Goal: Use online tool/utility: Utilize a website feature to perform a specific function

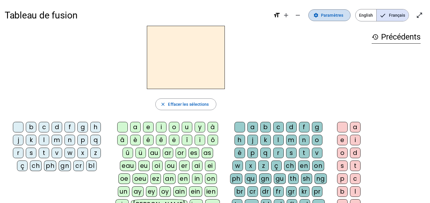
click at [333, 16] on span "Paramètres" at bounding box center [332, 15] width 22 height 7
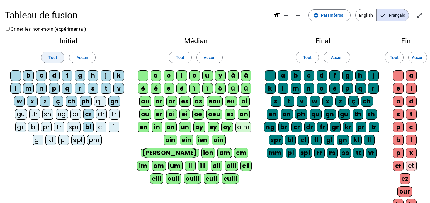
click at [48, 56] on span at bounding box center [52, 57] width 23 height 14
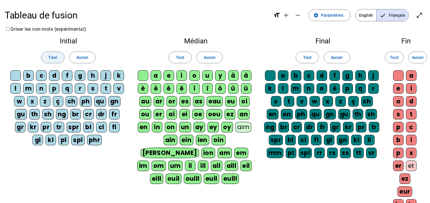
click at [48, 56] on span at bounding box center [52, 57] width 23 height 14
click at [77, 59] on span "Aucun" at bounding box center [83, 57] width 12 height 7
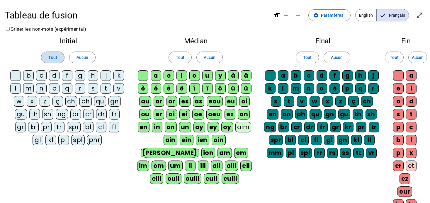
click at [57, 59] on span at bounding box center [52, 57] width 23 height 14
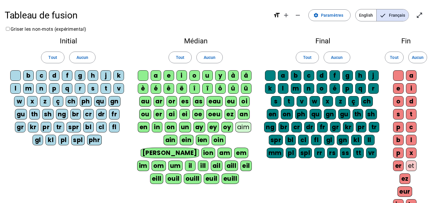
click at [72, 103] on div "ch" at bounding box center [72, 101] width 12 height 11
click at [85, 103] on div "ph" at bounding box center [86, 101] width 12 height 11
click at [98, 103] on div "qu" at bounding box center [100, 101] width 12 height 11
click at [114, 101] on div "gn" at bounding box center [114, 101] width 12 height 11
drag, startPoint x: 123, startPoint y: 105, endPoint x: 64, endPoint y: 140, distance: 68.4
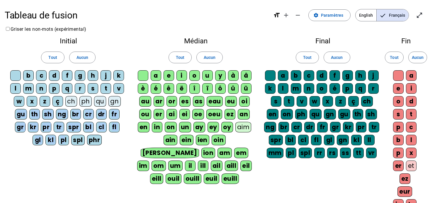
click at [64, 140] on div "b c d f g h j k l m n p q r s t v w x z ç ch ph qu gn gu th sh ng br cr dr fr g…" at bounding box center [68, 108] width 118 height 77
click at [104, 150] on div "Initial Tout Aucun b c d f g h j k l m n p q r s t v w x z ç ch ph qu gn gu th …" at bounding box center [69, 93] width 128 height 120
click at [57, 57] on span "Tout" at bounding box center [52, 57] width 9 height 7
click at [279, 16] on mat-icon "format_size" at bounding box center [276, 15] width 7 height 7
click at [51, 14] on h1 "Tableau de fusion" at bounding box center [137, 15] width 264 height 19
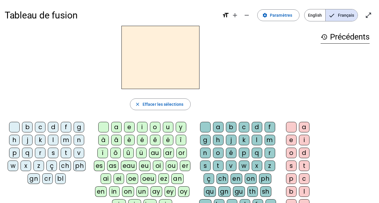
click at [140, 130] on div "i" at bounding box center [142, 127] width 11 height 11
click at [51, 139] on div "l" at bounding box center [53, 140] width 11 height 11
click at [140, 127] on div "i" at bounding box center [142, 127] width 11 height 11
click at [50, 137] on div "l" at bounding box center [53, 140] width 11 height 11
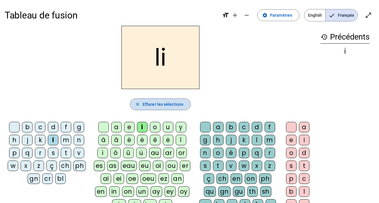
click at [136, 102] on mat-icon "close" at bounding box center [137, 104] width 5 height 5
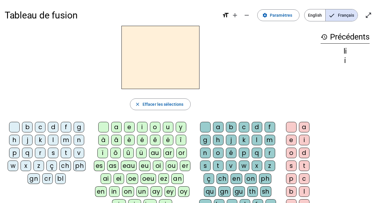
click at [142, 126] on div "i" at bounding box center [142, 127] width 11 height 11
click at [54, 139] on div "l" at bounding box center [53, 140] width 11 height 11
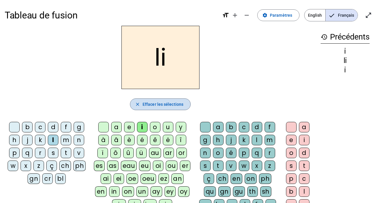
click at [167, 106] on span "Effacer les sélections" at bounding box center [163, 104] width 41 height 7
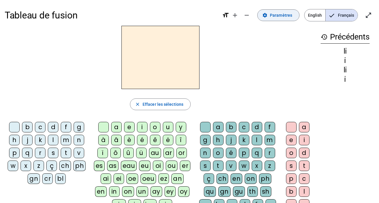
click at [261, 17] on span at bounding box center [278, 15] width 42 height 14
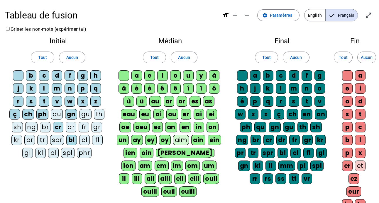
click at [71, 116] on div "gn" at bounding box center [71, 114] width 12 height 11
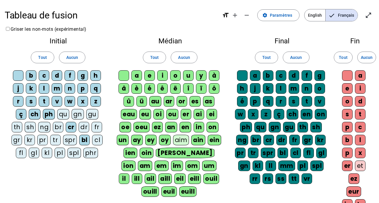
click at [66, 124] on div "cr" at bounding box center [71, 127] width 11 height 11
click at [79, 139] on div "bl" at bounding box center [84, 140] width 11 height 11
click at [43, 118] on div "ph" at bounding box center [49, 114] width 12 height 11
click at [22, 113] on letter-bubble "ç" at bounding box center [22, 115] width 13 height 13
click at [29, 114] on div "ch" at bounding box center [34, 114] width 12 height 11
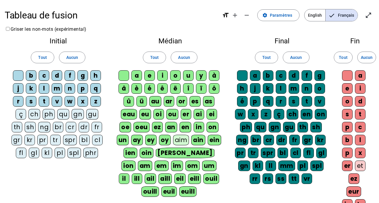
click at [18, 115] on div "ç" at bounding box center [21, 114] width 11 height 11
click at [131, 102] on div "û" at bounding box center [128, 101] width 11 height 11
click at [142, 102] on div "ü" at bounding box center [141, 101] width 11 height 11
click at [157, 102] on div "au" at bounding box center [155, 101] width 12 height 11
click at [168, 102] on div "ar" at bounding box center [169, 101] width 11 height 11
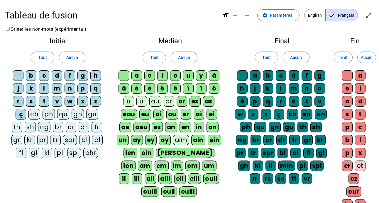
click at [182, 102] on div "or" at bounding box center [182, 101] width 11 height 11
click at [201, 102] on letter-bubble "es" at bounding box center [195, 102] width 13 height 13
click at [209, 102] on div "as" at bounding box center [208, 101] width 11 height 11
click at [205, 90] on div "ï" at bounding box center [201, 88] width 11 height 11
click at [209, 90] on div "ô" at bounding box center [214, 88] width 11 height 11
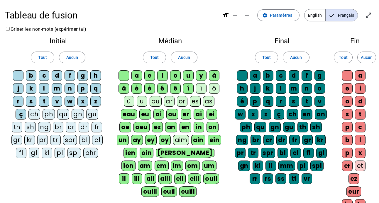
click at [186, 90] on div "î" at bounding box center [188, 88] width 11 height 11
click at [126, 115] on div "eau" at bounding box center [129, 114] width 16 height 11
click at [146, 115] on div "eu" at bounding box center [145, 114] width 12 height 11
click at [156, 115] on div "oi" at bounding box center [158, 114] width 11 height 11
click at [177, 115] on div "ou" at bounding box center [172, 114] width 12 height 11
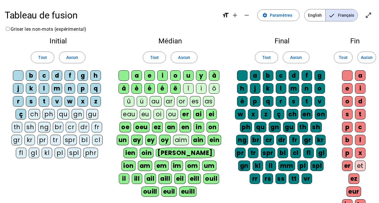
click at [188, 115] on div "er" at bounding box center [185, 114] width 11 height 11
click at [202, 115] on div "ai" at bounding box center [198, 114] width 11 height 11
click at [208, 115] on div "ei" at bounding box center [211, 114] width 11 height 11
click at [129, 174] on div "il" at bounding box center [124, 179] width 11 height 11
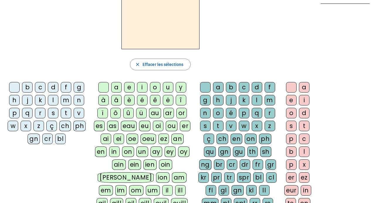
scroll to position [40, 0]
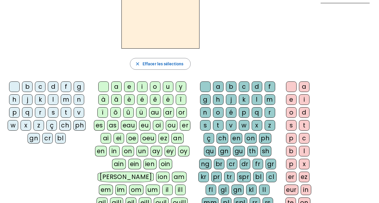
click at [167, 185] on div "il" at bounding box center [167, 190] width 11 height 11
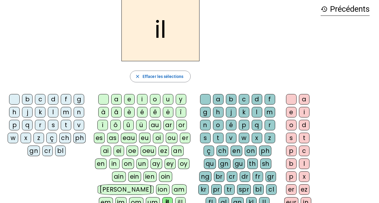
scroll to position [26, 0]
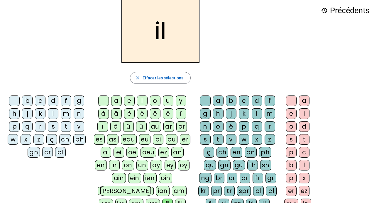
click at [65, 116] on div "m" at bounding box center [66, 113] width 11 height 11
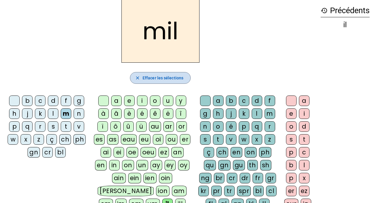
click at [153, 77] on span "Effacer les sélections" at bounding box center [163, 77] width 41 height 7
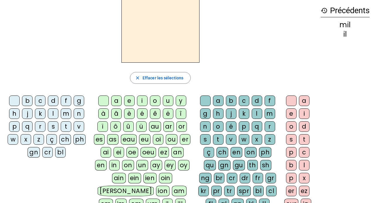
click at [67, 113] on div "m" at bounding box center [66, 113] width 11 height 11
click at [116, 103] on div "a" at bounding box center [116, 101] width 11 height 11
click at [54, 117] on div "l" at bounding box center [53, 113] width 11 height 11
click at [67, 113] on div "m" at bounding box center [66, 113] width 11 height 11
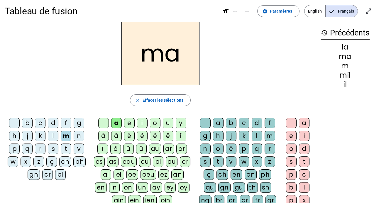
scroll to position [3, 0]
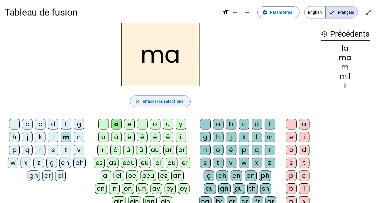
click at [157, 99] on span "Effacer les sélections" at bounding box center [163, 101] width 41 height 7
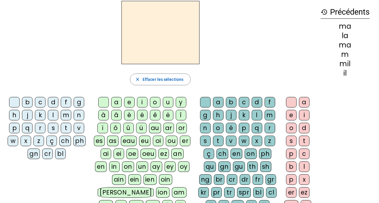
scroll to position [26, 0]
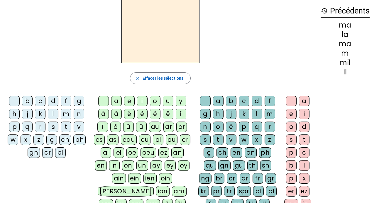
click at [67, 114] on div "m" at bounding box center [66, 114] width 11 height 11
click at [217, 99] on div "a" at bounding box center [218, 101] width 11 height 11
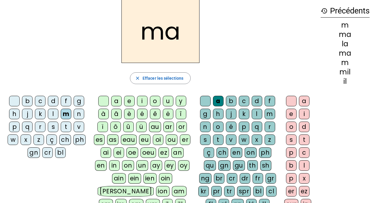
click at [52, 114] on div "l" at bounding box center [53, 114] width 11 height 11
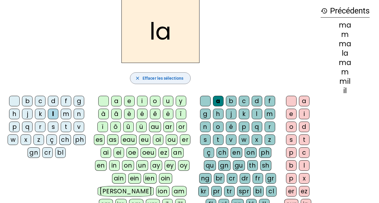
click at [143, 75] on span "Effacer les sélections" at bounding box center [163, 78] width 41 height 7
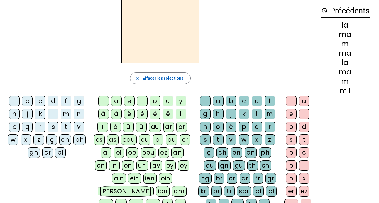
click at [271, 114] on div "m" at bounding box center [269, 114] width 11 height 11
click at [216, 100] on div "a" at bounding box center [218, 101] width 11 height 11
click at [256, 112] on div "l" at bounding box center [257, 114] width 11 height 11
click at [67, 110] on div "m" at bounding box center [66, 114] width 11 height 11
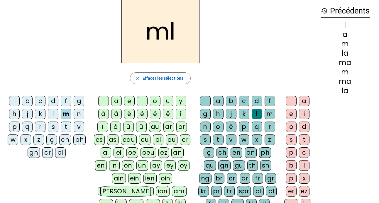
click at [305, 103] on div "a" at bounding box center [304, 101] width 11 height 11
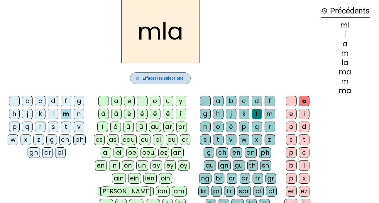
click at [146, 78] on span "Effacer les sélections" at bounding box center [163, 78] width 41 height 7
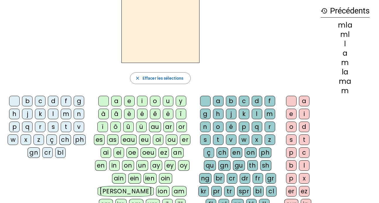
click at [65, 113] on div "m" at bounding box center [66, 114] width 11 height 11
click at [303, 103] on div "a" at bounding box center [304, 101] width 11 height 11
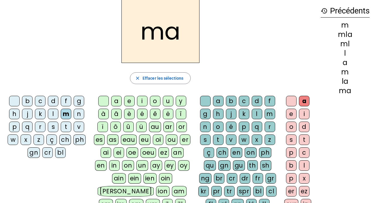
click at [51, 116] on div "l" at bounding box center [53, 114] width 11 height 11
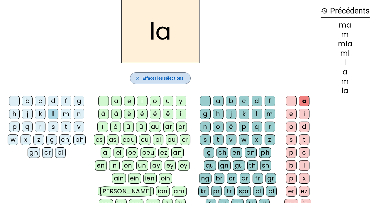
click at [154, 81] on span "Effacer les sélections" at bounding box center [163, 78] width 41 height 7
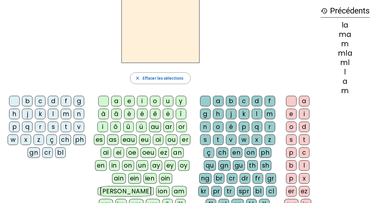
click at [67, 116] on div "m" at bounding box center [66, 114] width 11 height 11
click at [304, 101] on div "a" at bounding box center [304, 101] width 11 height 11
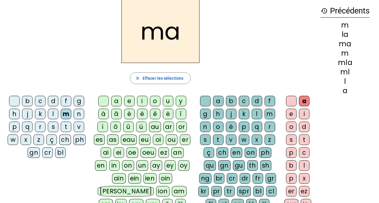
click at [255, 114] on div "l" at bounding box center [257, 114] width 11 height 11
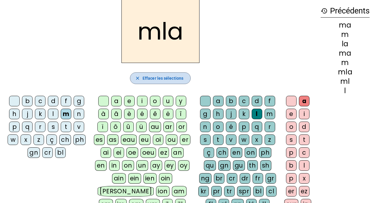
click at [160, 77] on span "Effacer les sélections" at bounding box center [163, 78] width 41 height 7
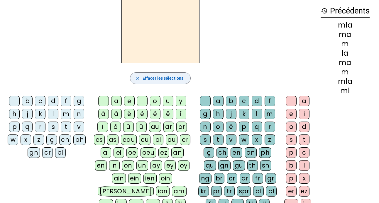
scroll to position [0, 0]
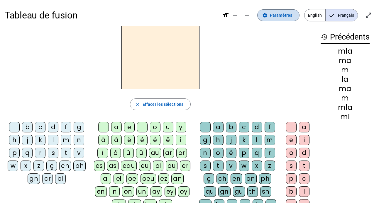
click at [284, 15] on span "Paramètres" at bounding box center [281, 15] width 22 height 7
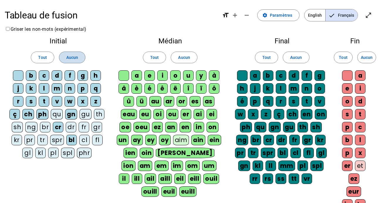
click at [65, 60] on span at bounding box center [72, 57] width 26 height 14
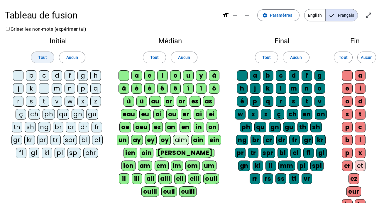
click at [43, 60] on span "Tout" at bounding box center [42, 57] width 9 height 7
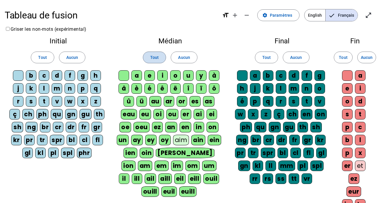
click at [156, 60] on span "Tout" at bounding box center [154, 57] width 9 height 7
click at [275, 58] on span at bounding box center [266, 57] width 23 height 14
click at [348, 58] on span at bounding box center [343, 57] width 18 height 14
click at [352, 41] on h2 "Fin" at bounding box center [354, 41] width 29 height 7
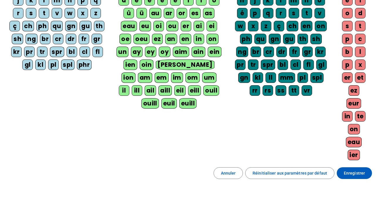
scroll to position [89, 0]
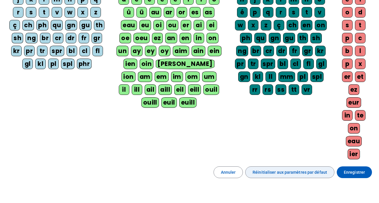
click at [283, 173] on span "Réinitialiser aux paramètres par défaut" at bounding box center [289, 172] width 74 height 7
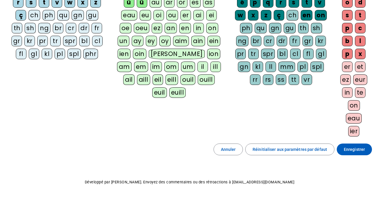
scroll to position [99, 0]
click at [360, 148] on span "Enregistrer" at bounding box center [354, 149] width 21 height 7
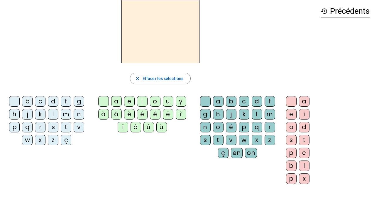
scroll to position [26, 0]
click at [66, 115] on div "m" at bounding box center [66, 114] width 11 height 11
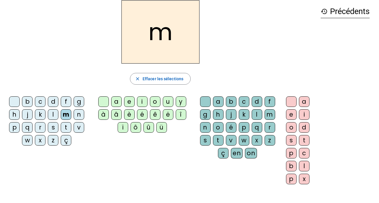
click at [120, 102] on div "a" at bounding box center [116, 101] width 11 height 11
click at [52, 113] on div "l" at bounding box center [53, 114] width 11 height 11
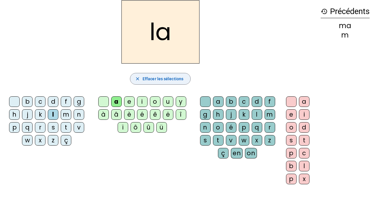
click at [154, 78] on span "Effacer les sélections" at bounding box center [163, 78] width 41 height 7
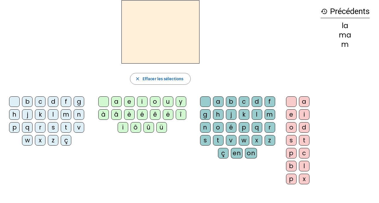
click at [66, 116] on div "m" at bounding box center [66, 114] width 11 height 11
click at [219, 103] on div "a" at bounding box center [218, 101] width 11 height 11
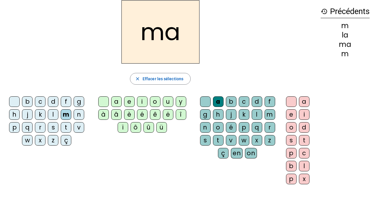
click at [257, 116] on div "l" at bounding box center [257, 114] width 11 height 11
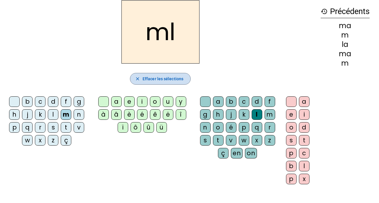
click at [181, 74] on span "button" at bounding box center [160, 79] width 60 height 14
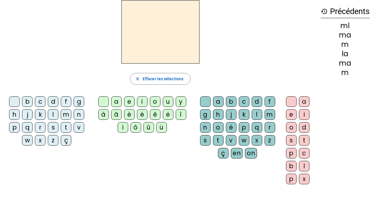
click at [67, 114] on div "m" at bounding box center [66, 114] width 11 height 11
click at [117, 101] on div "a" at bounding box center [116, 101] width 11 height 11
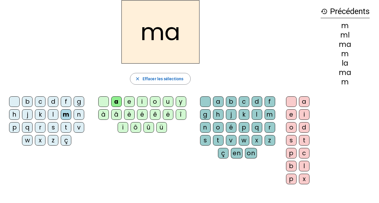
click at [51, 116] on div "l" at bounding box center [53, 114] width 11 height 11
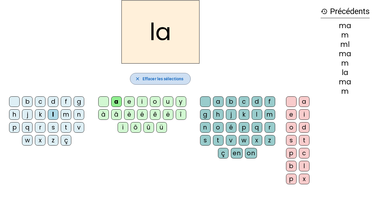
click at [154, 82] on span "button" at bounding box center [160, 79] width 60 height 14
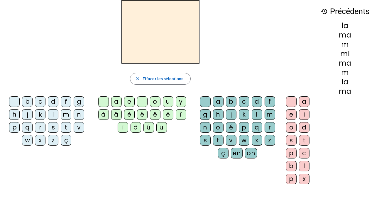
click at [73, 114] on letter-bubble "m" at bounding box center [67, 115] width 13 height 13
click at [118, 101] on div "a" at bounding box center [116, 101] width 11 height 11
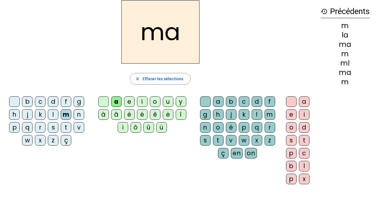
click at [256, 114] on div "l" at bounding box center [257, 114] width 11 height 11
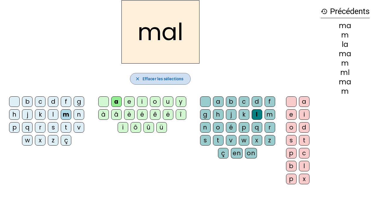
click at [159, 79] on span "Effacer les sélections" at bounding box center [163, 78] width 41 height 7
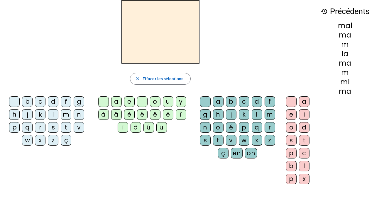
click at [144, 101] on div "i" at bounding box center [142, 101] width 11 height 11
click at [257, 116] on div "l" at bounding box center [257, 114] width 11 height 11
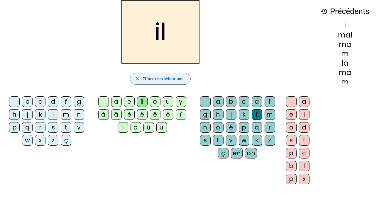
click at [144, 77] on span "Effacer les sélections" at bounding box center [163, 78] width 41 height 7
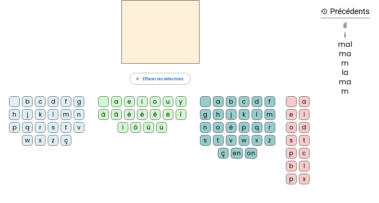
click at [67, 115] on div "m" at bounding box center [66, 114] width 11 height 11
click at [120, 102] on div "a" at bounding box center [116, 101] width 11 height 11
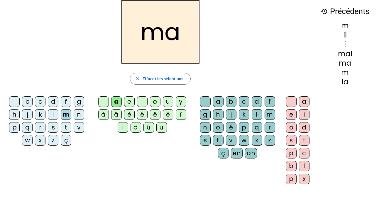
click at [260, 113] on div "l" at bounding box center [257, 114] width 11 height 11
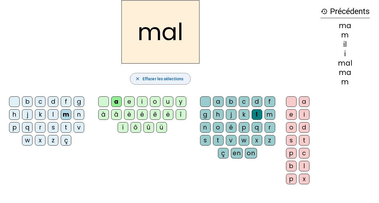
click at [169, 79] on span "Effacer les sélections" at bounding box center [163, 78] width 41 height 7
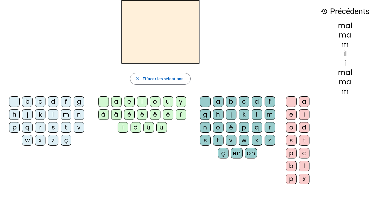
click at [67, 113] on div "m" at bounding box center [66, 114] width 11 height 11
click at [141, 103] on div "i" at bounding box center [142, 101] width 11 height 11
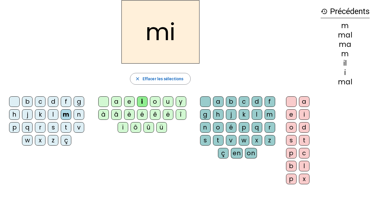
click at [260, 113] on div "l" at bounding box center [257, 114] width 11 height 11
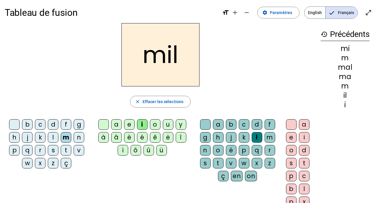
scroll to position [3, 0]
click at [161, 100] on span "Effacer les sélections" at bounding box center [163, 101] width 41 height 7
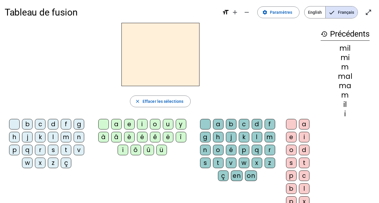
click at [66, 138] on div "m" at bounding box center [66, 137] width 11 height 11
click at [114, 126] on div "a" at bounding box center [116, 124] width 11 height 11
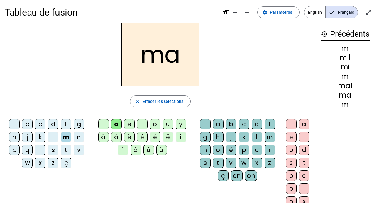
click at [259, 138] on div "l" at bounding box center [257, 137] width 11 height 11
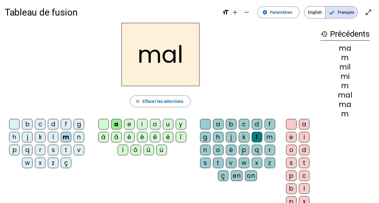
click at [259, 141] on div "l" at bounding box center [257, 137] width 11 height 11
click at [258, 139] on div "l" at bounding box center [257, 137] width 11 height 11
click at [259, 142] on div "l" at bounding box center [257, 137] width 11 height 11
click at [256, 135] on div "l" at bounding box center [257, 137] width 11 height 11
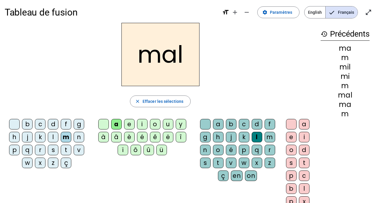
click at [256, 135] on div "l" at bounding box center [257, 137] width 11 height 11
click at [257, 138] on div "l" at bounding box center [257, 137] width 11 height 11
click at [142, 102] on span "button" at bounding box center [160, 101] width 60 height 14
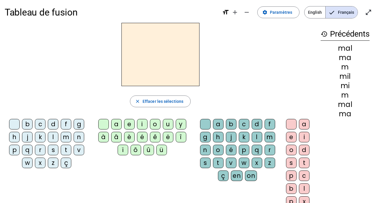
click at [65, 139] on div "m" at bounding box center [66, 137] width 11 height 11
click at [117, 129] on div "a" at bounding box center [116, 124] width 11 height 11
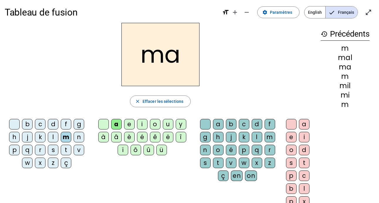
click at [55, 138] on div "l" at bounding box center [53, 137] width 11 height 11
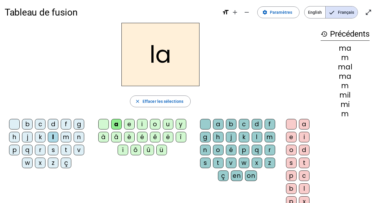
click at [167, 123] on div "u" at bounding box center [168, 124] width 11 height 11
click at [55, 125] on div "d" at bounding box center [53, 124] width 11 height 11
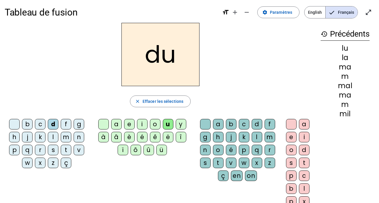
click at [66, 152] on div "t" at bounding box center [66, 150] width 11 height 11
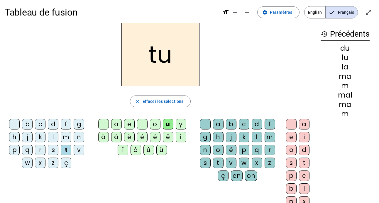
click at [128, 124] on div "e" at bounding box center [129, 124] width 11 height 11
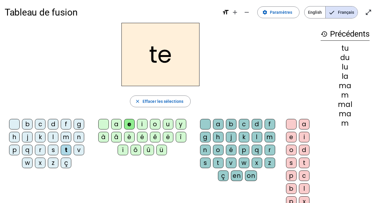
click at [52, 124] on div "d" at bounding box center [53, 124] width 11 height 11
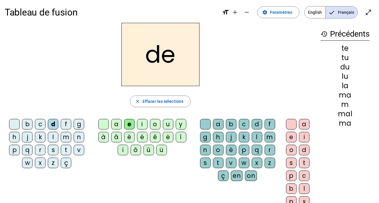
click at [27, 140] on div "j" at bounding box center [27, 137] width 11 height 11
